Goal: Task Accomplishment & Management: Use online tool/utility

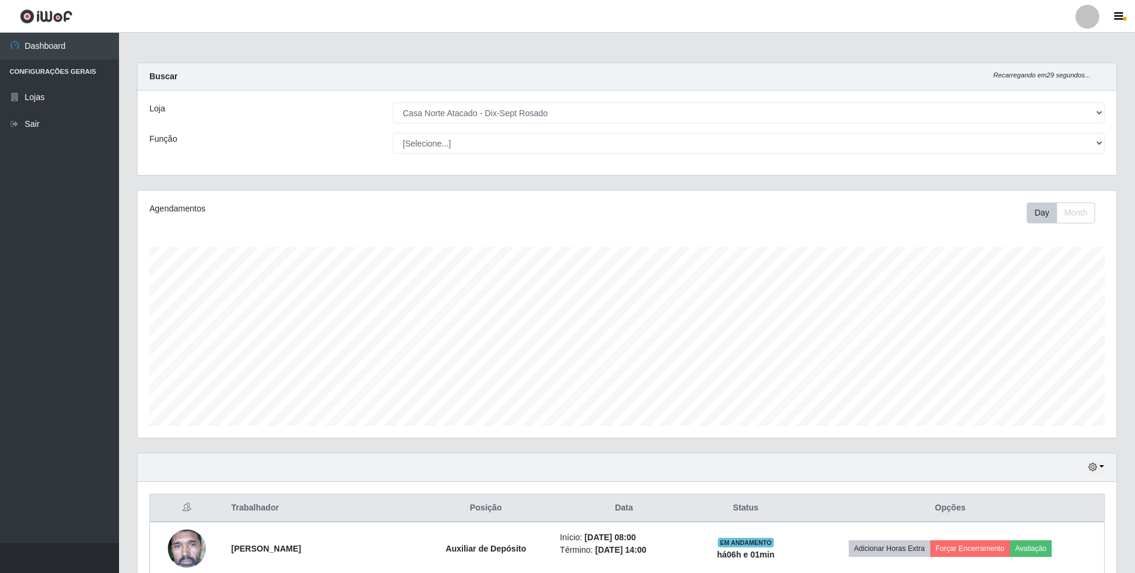
select select "432"
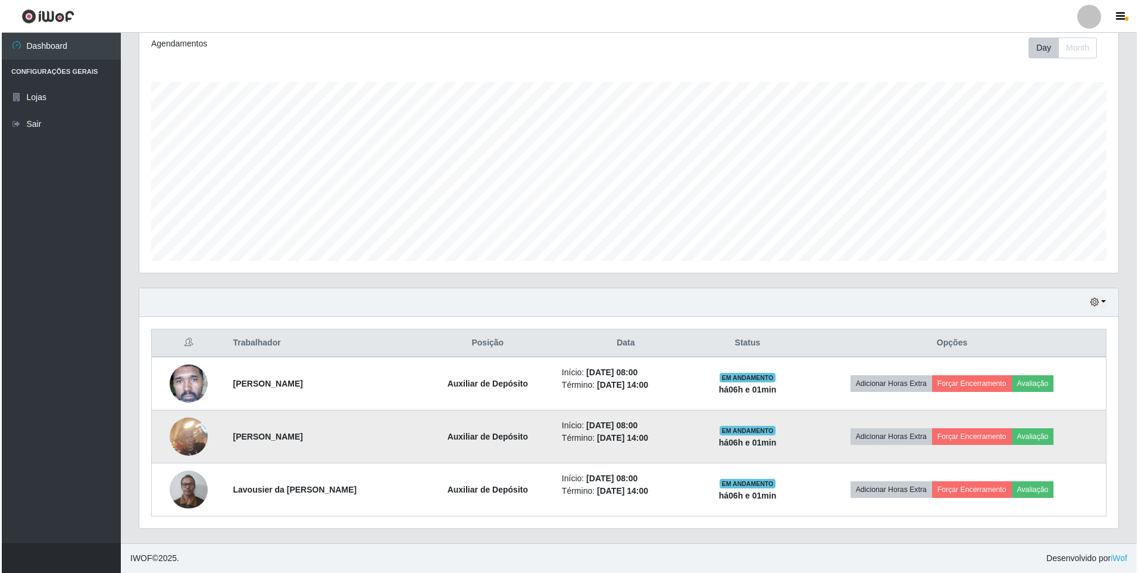
scroll to position [247, 979]
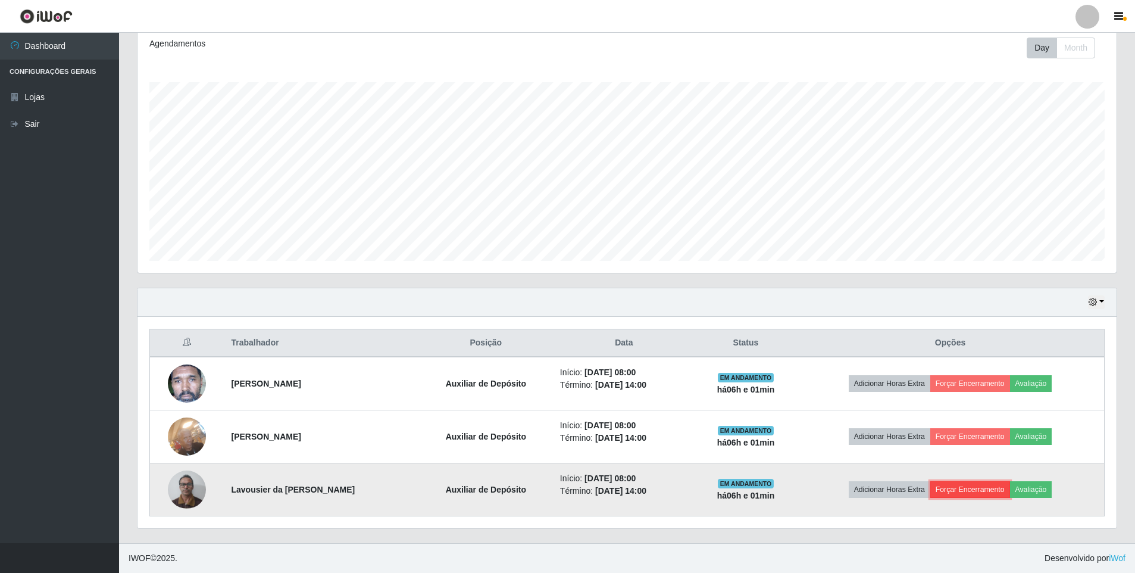
click at [963, 489] on button "Forçar Encerramento" at bounding box center [971, 489] width 80 height 17
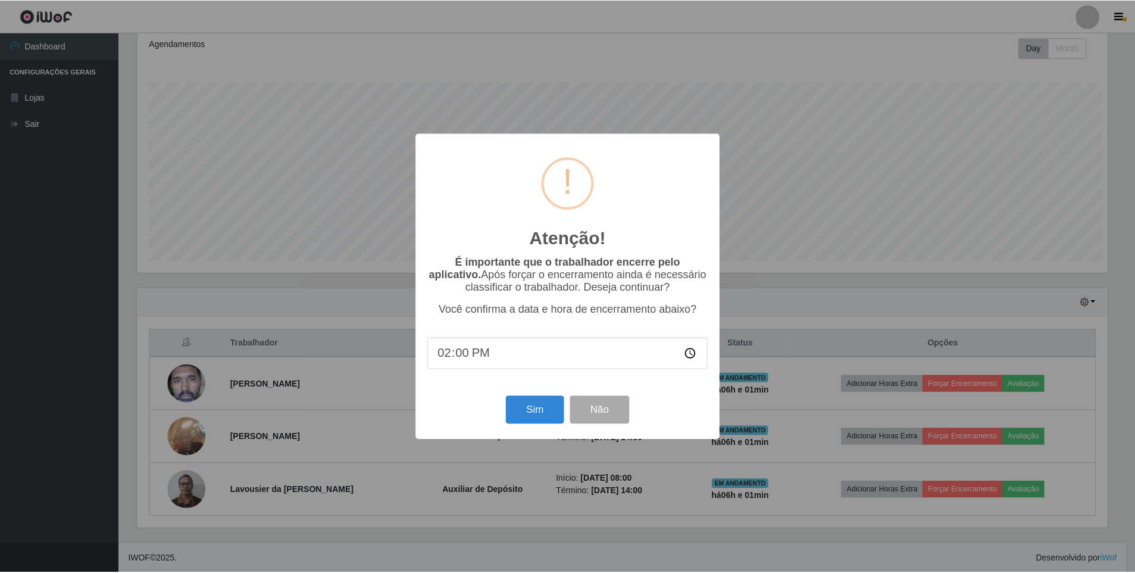
scroll to position [247, 974]
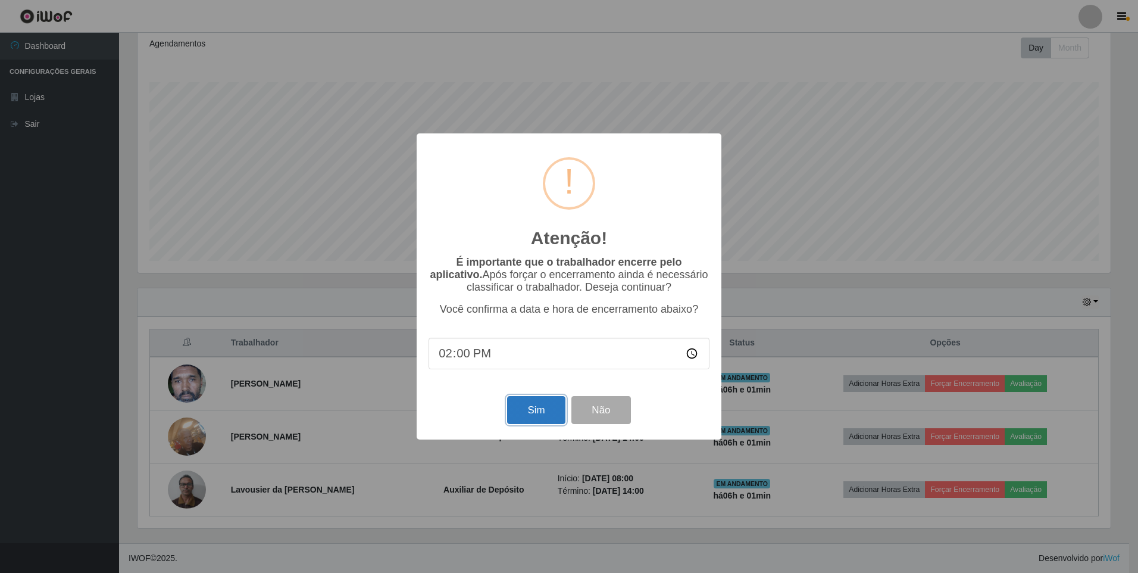
click at [543, 423] on button "Sim" at bounding box center [536, 410] width 58 height 28
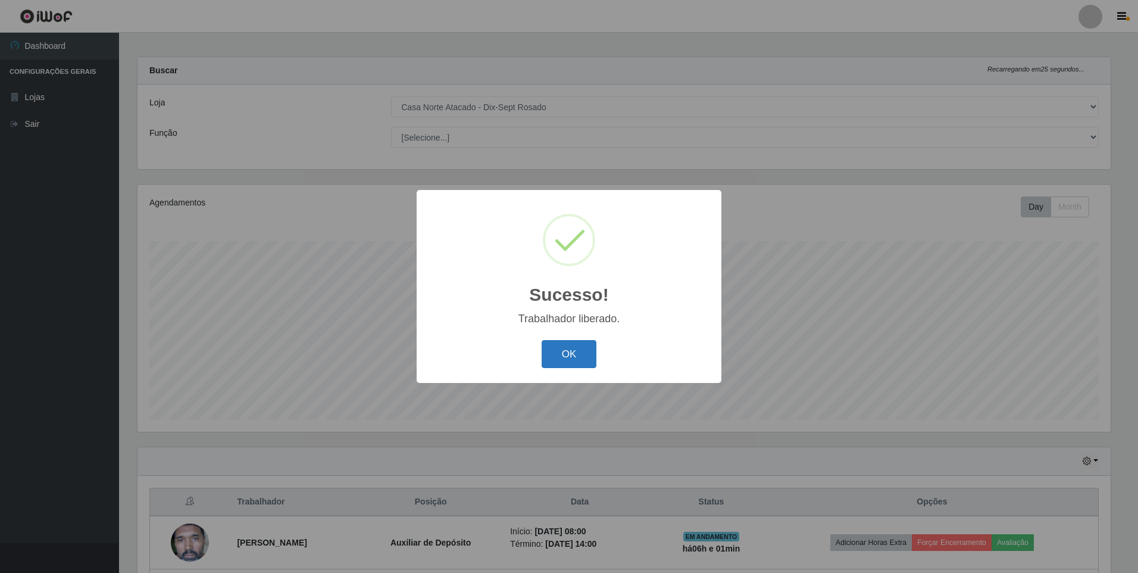
click at [562, 360] on button "OK" at bounding box center [569, 354] width 55 height 28
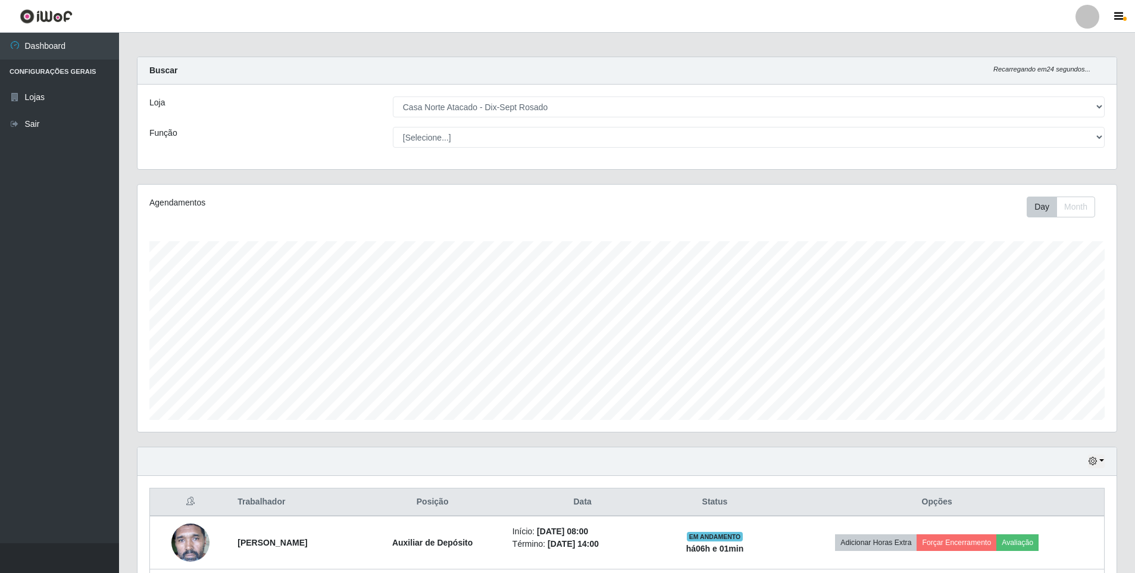
scroll to position [112, 0]
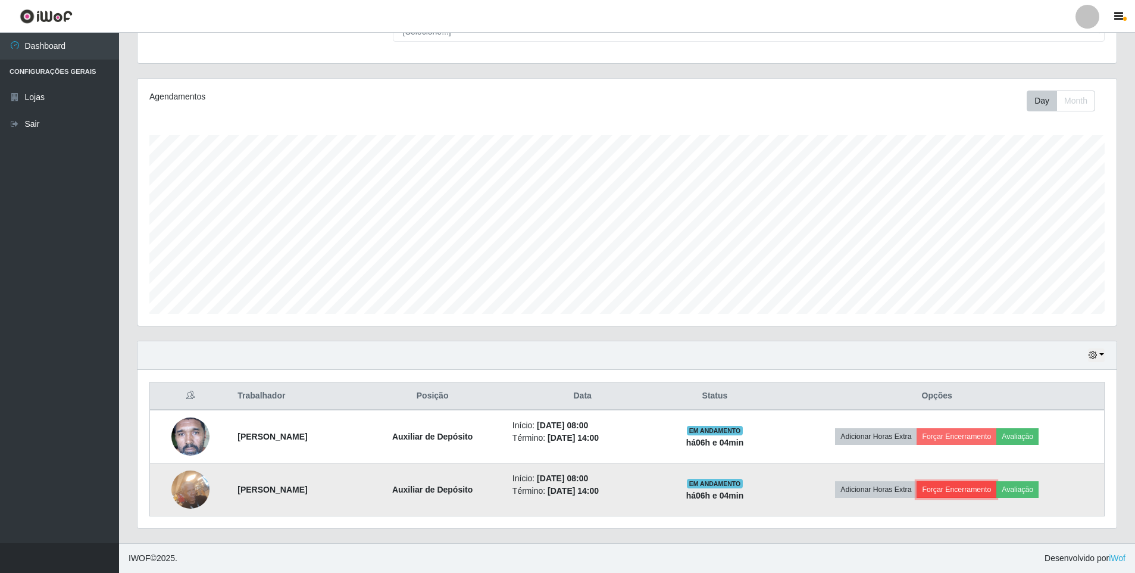
click at [982, 485] on button "Forçar Encerramento" at bounding box center [957, 489] width 80 height 17
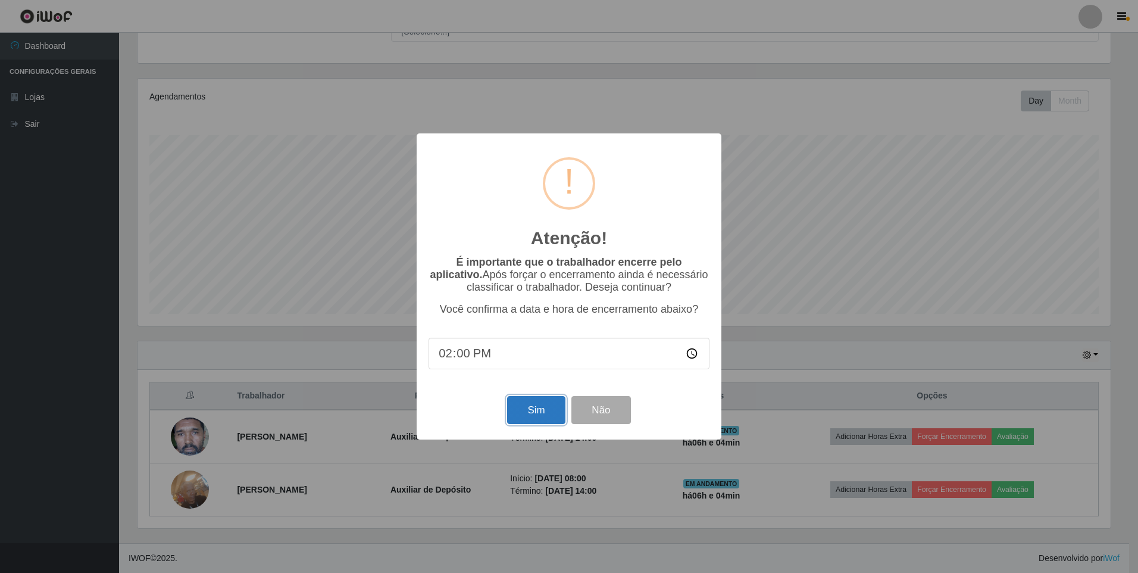
click at [519, 419] on button "Sim" at bounding box center [536, 410] width 58 height 28
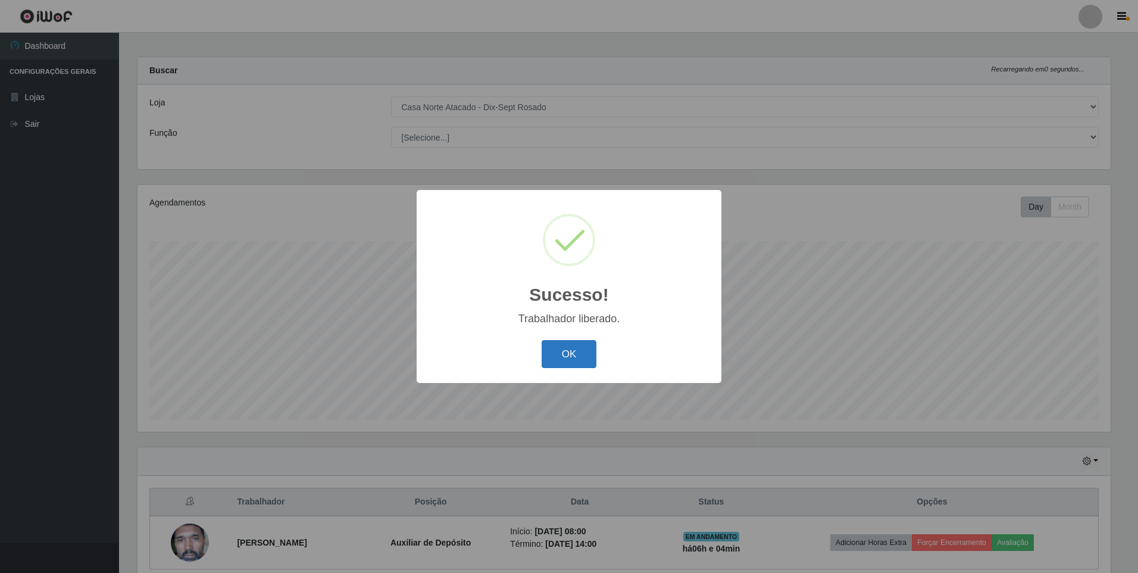
click at [573, 354] on button "OK" at bounding box center [569, 354] width 55 height 28
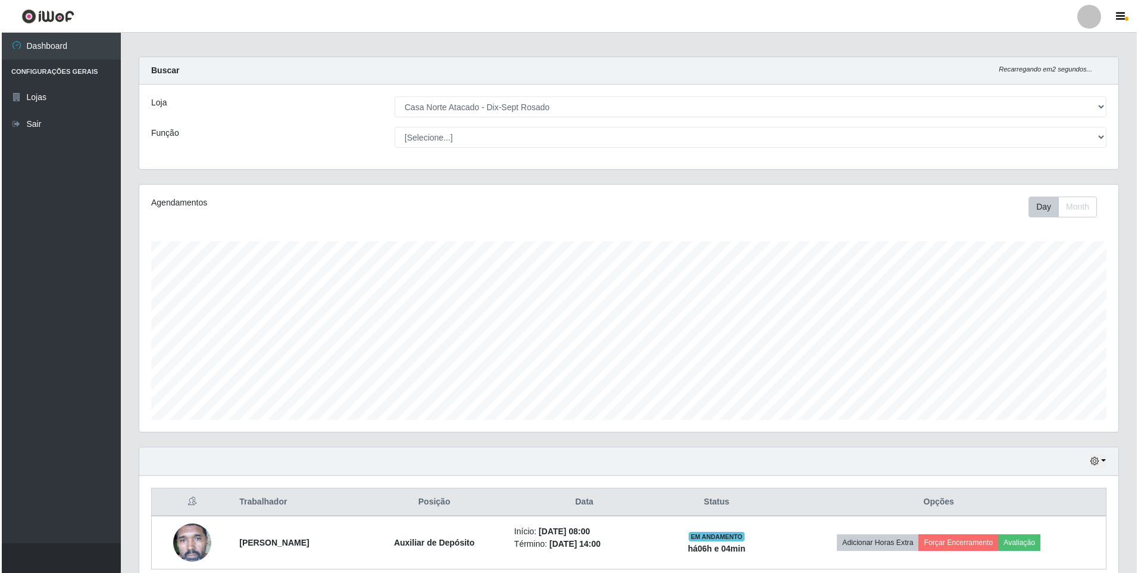
scroll to position [59, 0]
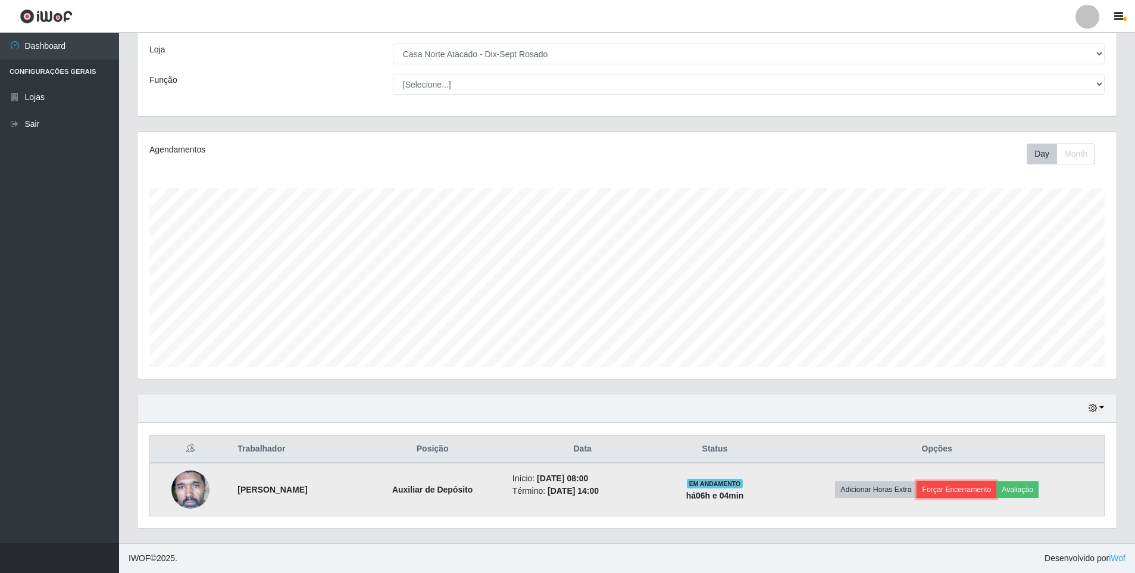
click at [966, 489] on button "Forçar Encerramento" at bounding box center [957, 489] width 80 height 17
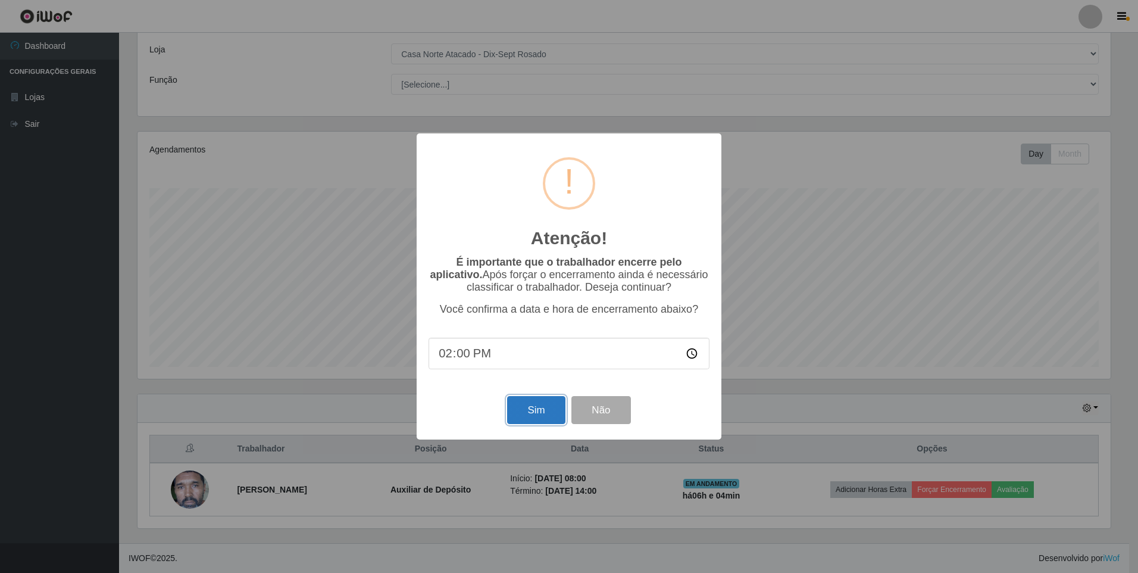
click at [548, 416] on button "Sim" at bounding box center [536, 410] width 58 height 28
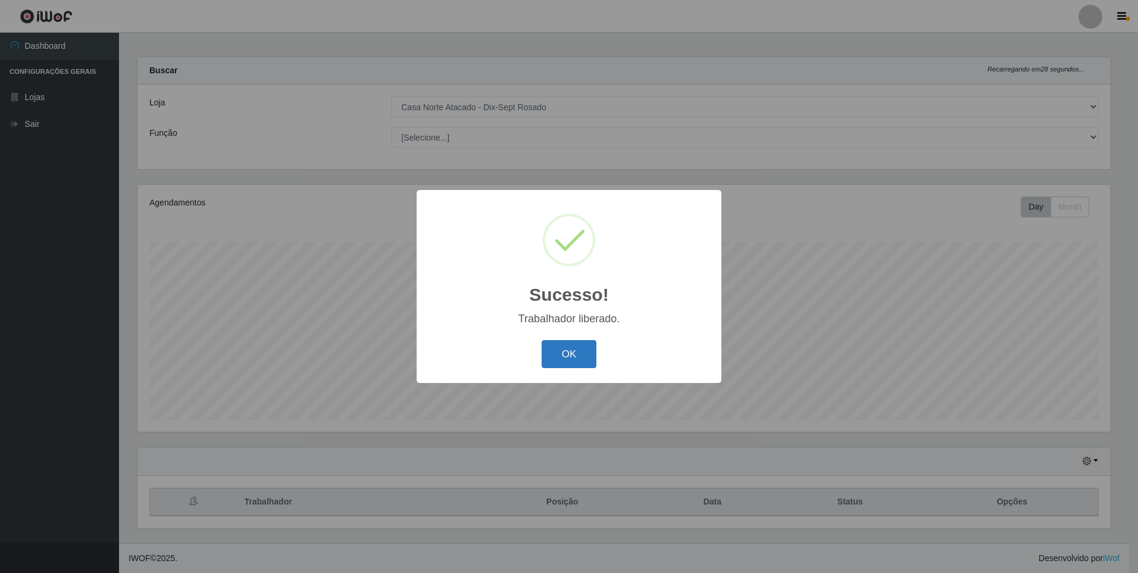
click at [564, 358] on button "OK" at bounding box center [569, 354] width 55 height 28
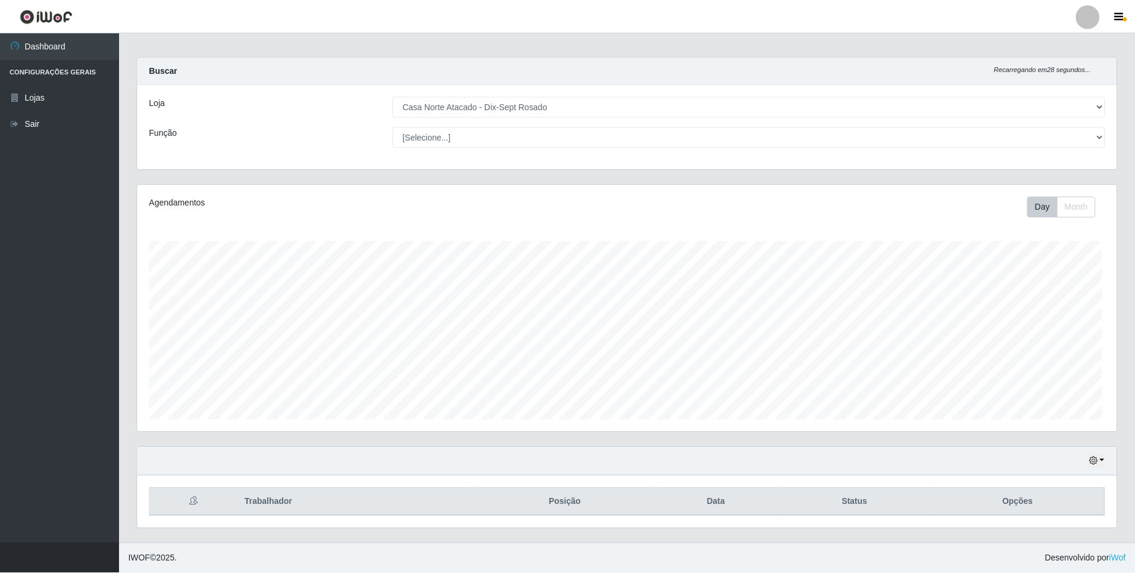
scroll to position [247, 979]
click at [1102, 460] on button "button" at bounding box center [1096, 461] width 17 height 14
click at [1066, 404] on button "1 Semana" at bounding box center [1057, 416] width 94 height 25
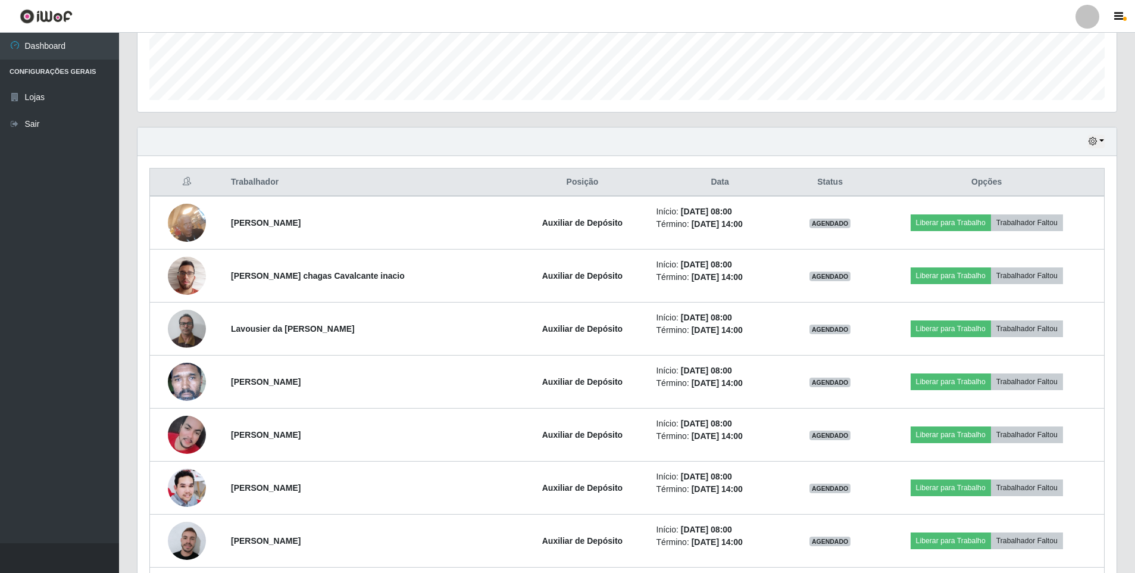
scroll to position [325, 0]
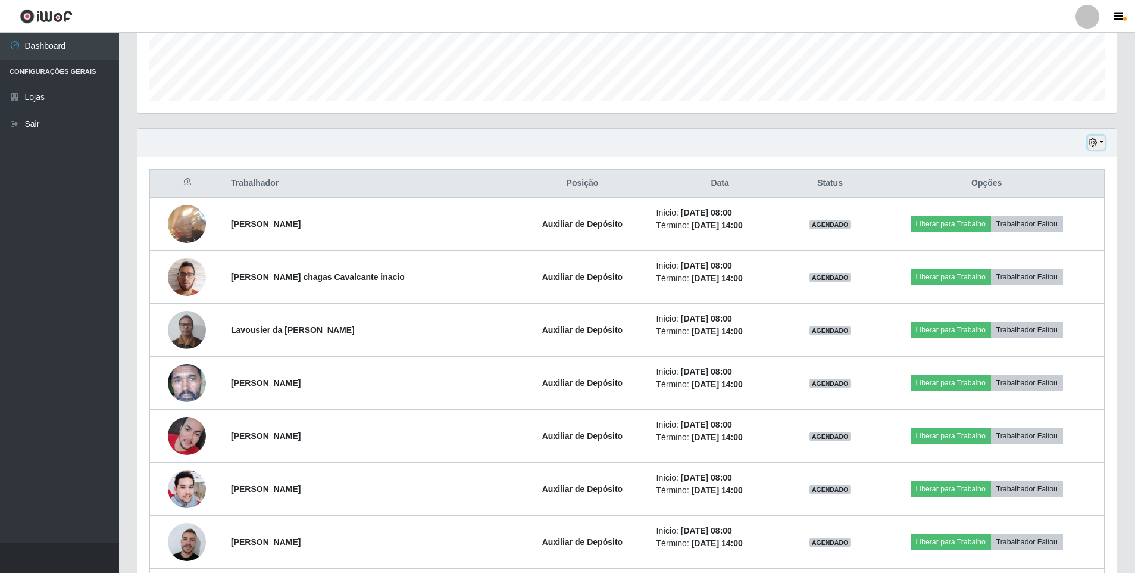
click at [1102, 144] on button "button" at bounding box center [1096, 143] width 17 height 14
